Goal: Check status: Check status

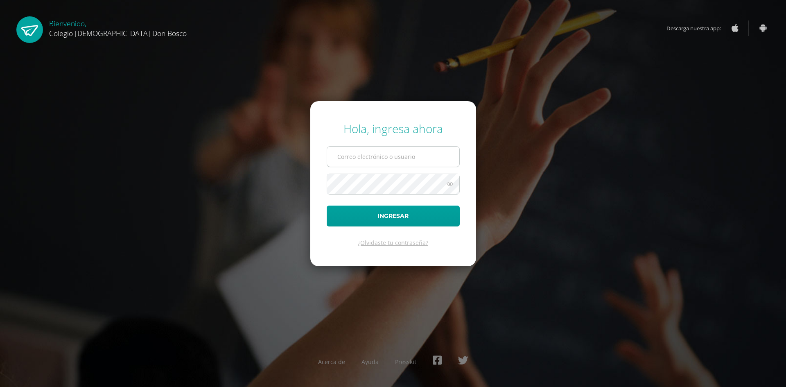
click at [374, 159] on input "text" at bounding box center [393, 157] width 132 height 20
type input "adriana_toledo@donbosco.edu.gt"
click at [327, 206] on button "Ingresar" at bounding box center [393, 216] width 133 height 21
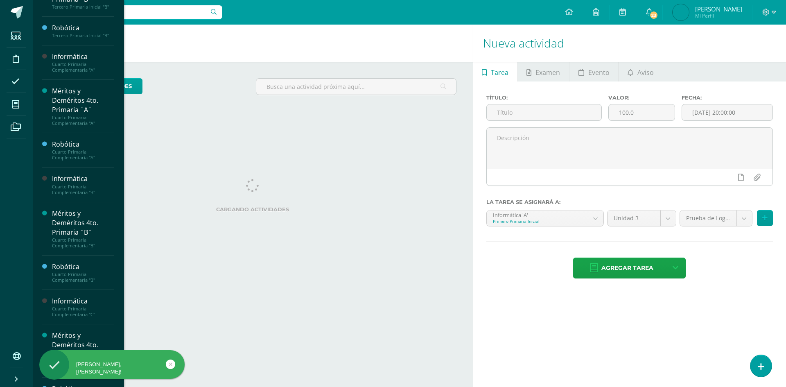
scroll to position [872, 0]
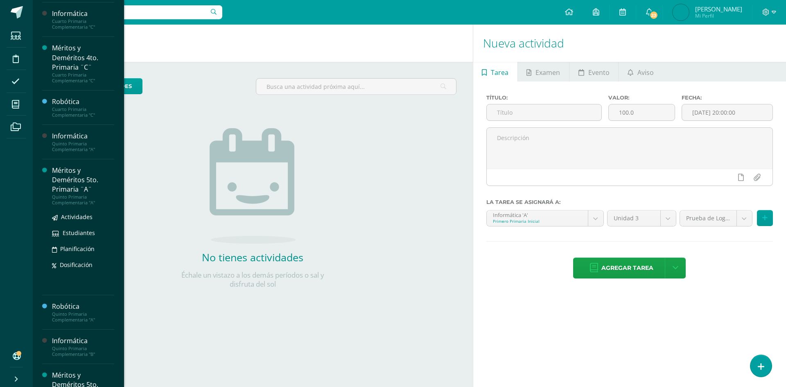
click at [58, 194] on div "Méritos y Deméritos 5to. Primaria ¨A¨" at bounding box center [83, 180] width 62 height 28
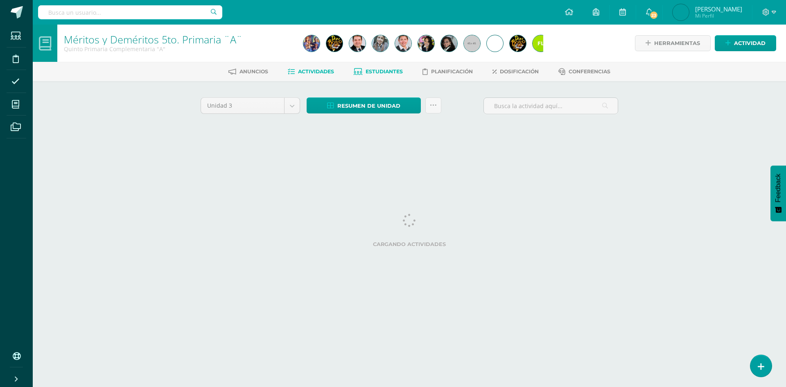
click at [377, 70] on span "Estudiantes" at bounding box center [384, 71] width 37 height 6
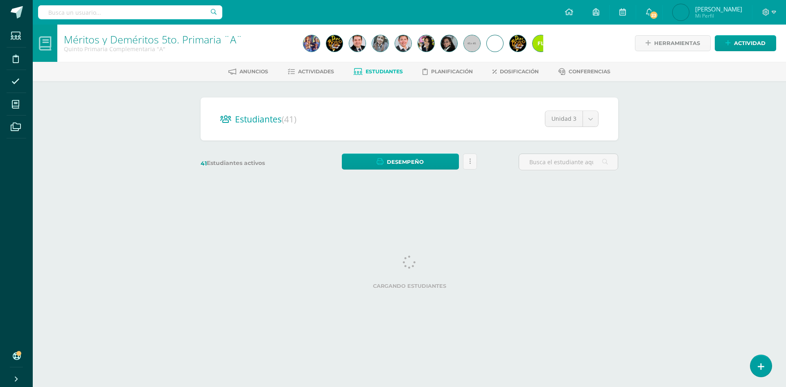
click at [596, 121] on div "Estudiantes (41) Unidad 3 Unidad 4 Unidad 3 Unidad 2 Unidad 1" at bounding box center [410, 118] width 418 height 43
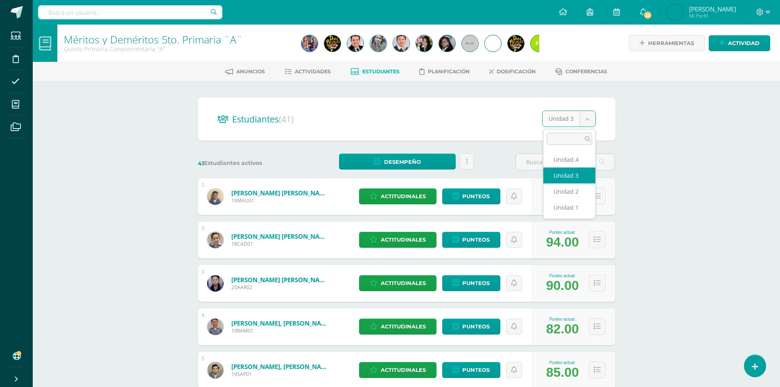
click at [588, 119] on body "Estudiantes Disciplina Asistencia Mis cursos Archivos Soporte Centro de ayuda Ú…" at bounding box center [390, 328] width 780 height 657
select select "/dashboard/teacher/section/4052/students/?unit=150338"
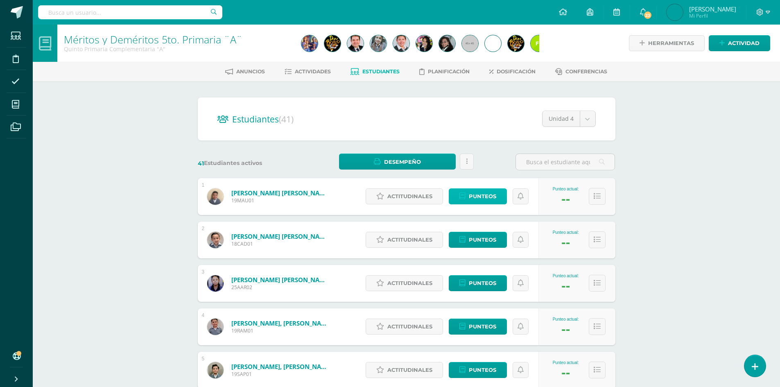
click at [487, 202] on span "Punteos" at bounding box center [482, 196] width 27 height 15
